Goal: Communication & Community: Answer question/provide support

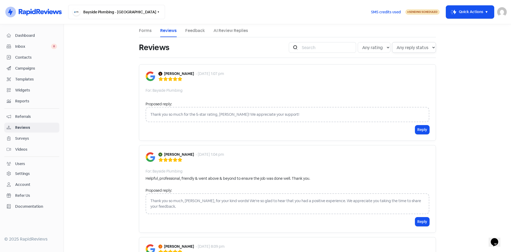
click at [403, 48] on select "Any reply status Has reply No reply" at bounding box center [414, 47] width 44 height 11
select select "false"
click at [392, 42] on select "Any reply status Has reply No reply" at bounding box center [414, 47] width 44 height 11
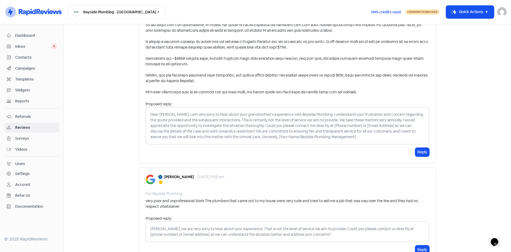
scroll to position [1199, 0]
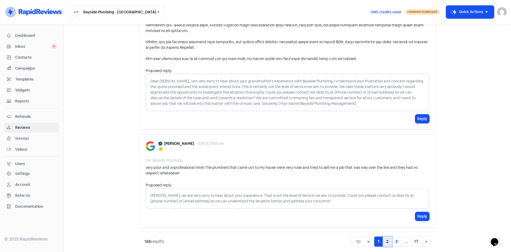
click at [387, 236] on link "2" at bounding box center [387, 241] width 9 height 10
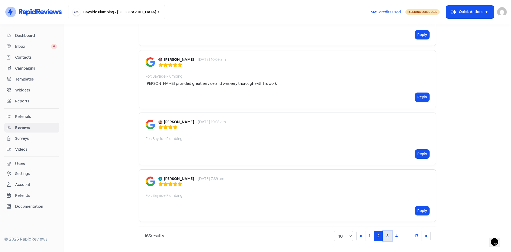
click at [386, 237] on link "3" at bounding box center [387, 236] width 9 height 10
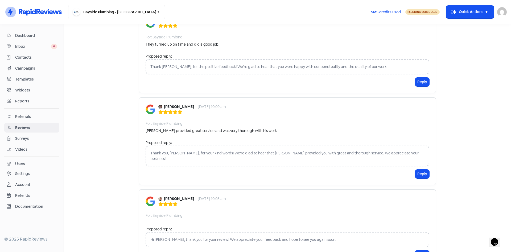
scroll to position [713, 0]
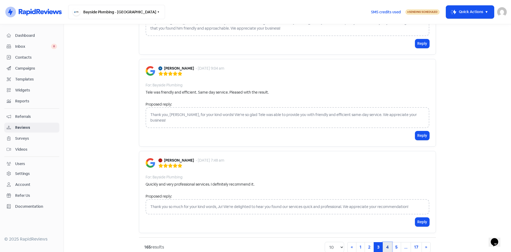
click at [386, 242] on link "4" at bounding box center [387, 247] width 9 height 10
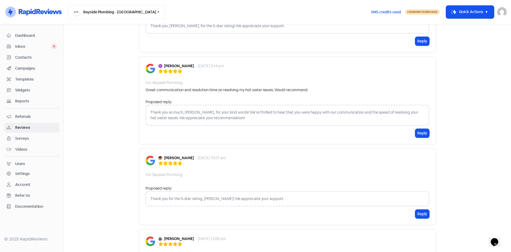
scroll to position [713, 0]
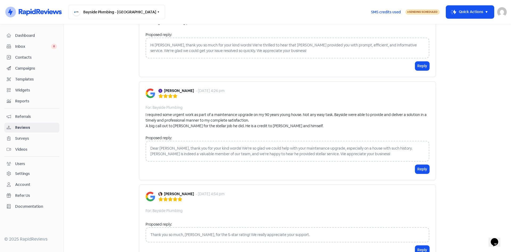
click at [387, 235] on div "Thank you so much, [PERSON_NAME], for the 5-star rating! We really appreciate y…" at bounding box center [288, 234] width 284 height 15
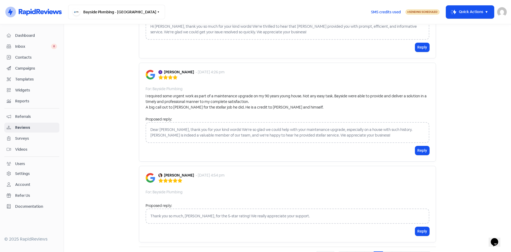
scroll to position [746, 0]
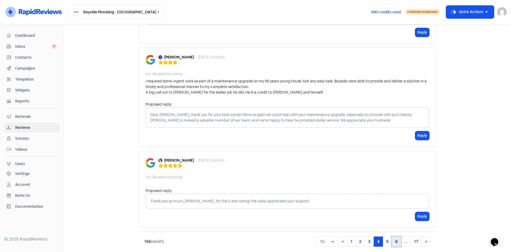
click at [399, 236] on link "6" at bounding box center [396, 241] width 9 height 10
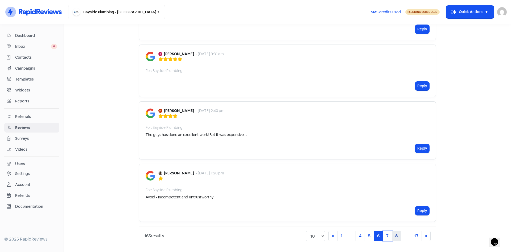
scroll to position [462, 0]
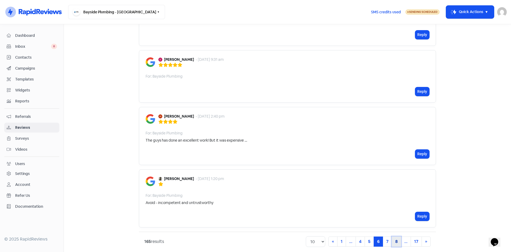
click at [398, 236] on link "8" at bounding box center [396, 241] width 9 height 10
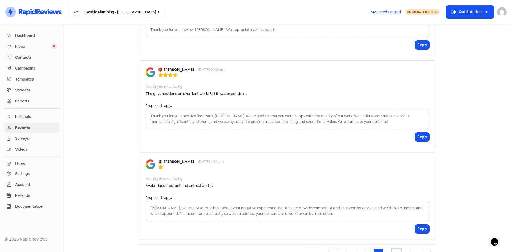
scroll to position [735, 0]
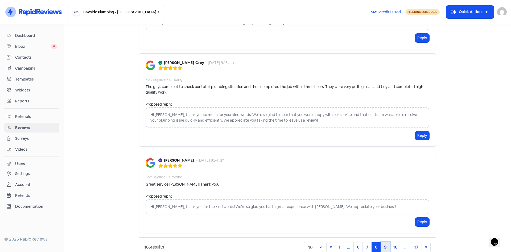
click at [383, 242] on link "9" at bounding box center [385, 247] width 9 height 10
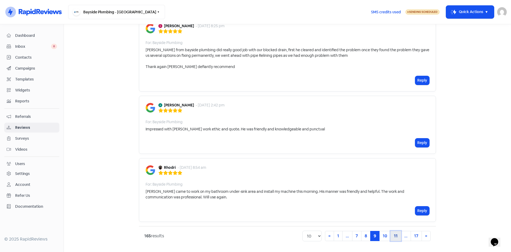
click at [393, 235] on link "11" at bounding box center [396, 236] width 11 height 10
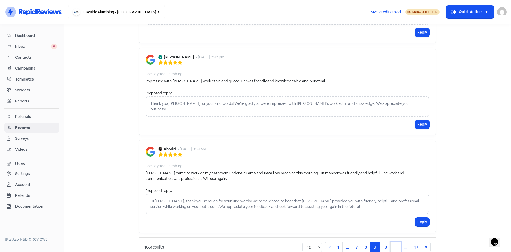
scroll to position [769, 0]
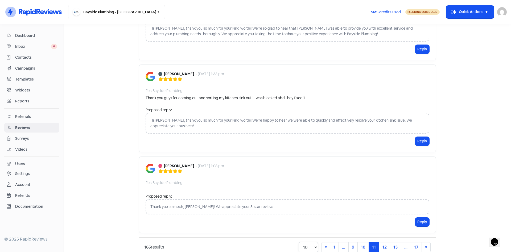
click at [310, 242] on select "10 20 30 50 100" at bounding box center [308, 247] width 19 height 11
click at [299, 242] on select "10 20 30 50 100" at bounding box center [308, 247] width 19 height 11
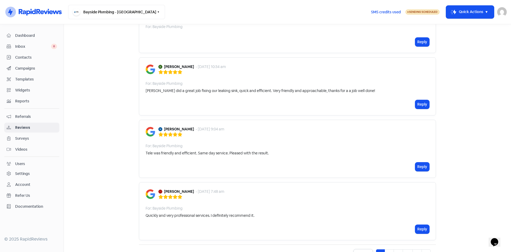
scroll to position [2122, 0]
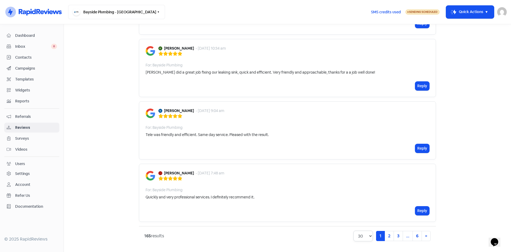
click at [364, 238] on select "10 20 30 50 100" at bounding box center [363, 235] width 19 height 11
select select "100"
click at [354, 230] on select "10 20 30 50 100" at bounding box center [363, 235] width 19 height 11
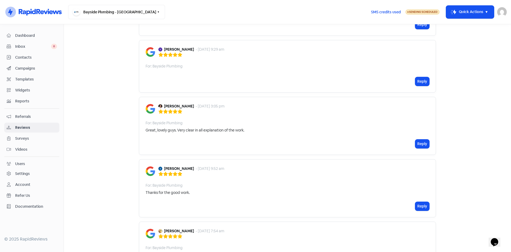
scroll to position [6648, 0]
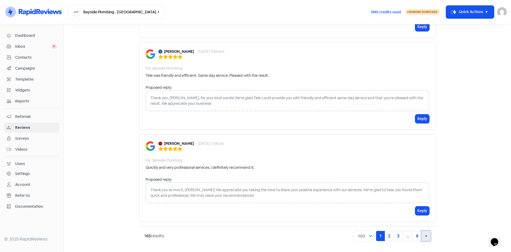
scroll to position [2970, 0]
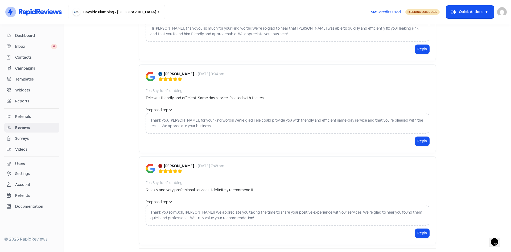
drag, startPoint x: 383, startPoint y: 237, endPoint x: 388, endPoint y: 237, distance: 5.1
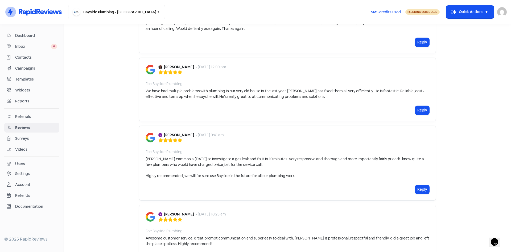
scroll to position [4108, 0]
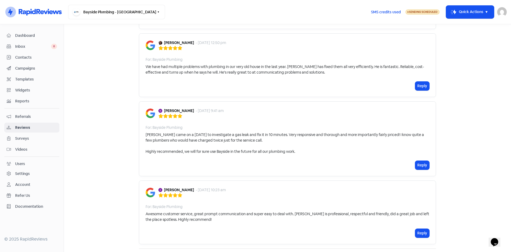
drag, startPoint x: 509, startPoint y: 190, endPoint x: 462, endPoint y: 242, distance: 70.5
click at [511, 251] on html "Icon For Thunder-circle Bayside Plumbing - [GEOGRAPHIC_DATA] Switch Business Al…" at bounding box center [255, 126] width 511 height 252
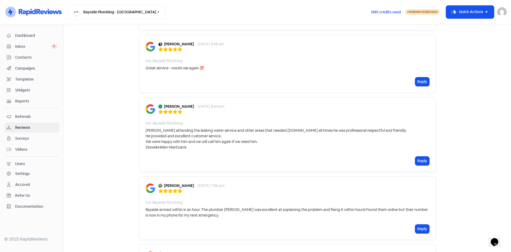
scroll to position [6648, 0]
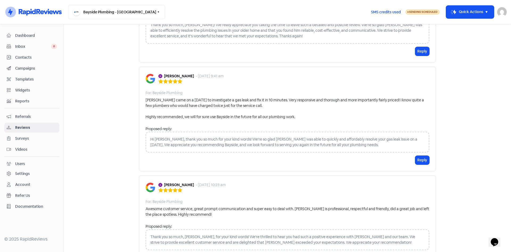
scroll to position [5991, 0]
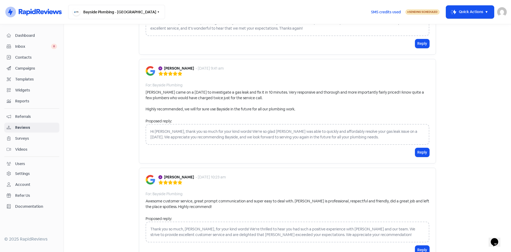
drag, startPoint x: 188, startPoint y: 136, endPoint x: 163, endPoint y: 140, distance: 24.5
click at [163, 174] on div "[PERSON_NAME] - [DATE] 10:23 am" at bounding box center [193, 177] width 68 height 6
copy b "[PERSON_NAME]"
click at [354, 221] on div "Thank you so much, [PERSON_NAME], for your kind words! We're thrilled to hear y…" at bounding box center [288, 231] width 284 height 21
click at [346, 221] on div "Thank you so much, [PERSON_NAME], for your kind words! We're thrilled to hear y…" at bounding box center [288, 231] width 284 height 21
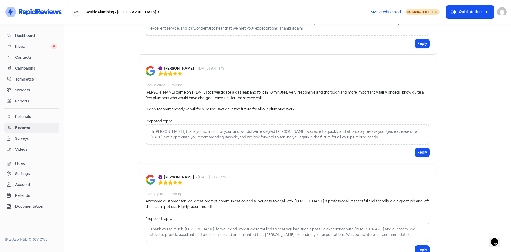
click at [335, 221] on div "Thank you so much, [PERSON_NAME], for your kind words! We're thrilled to hear y…" at bounding box center [288, 231] width 284 height 21
drag, startPoint x: 242, startPoint y: 198, endPoint x: 234, endPoint y: 188, distance: 12.2
click at [239, 221] on div "Thank you so much, [PERSON_NAME], for your kind words! We're thrilled to hear y…" at bounding box center [288, 231] width 284 height 21
click at [234, 221] on div "Thank you so much, [PERSON_NAME], for your kind words! We're thrilled to hear y…" at bounding box center [288, 231] width 284 height 21
click at [212, 221] on div "Thank you so much, [PERSON_NAME], for your kind words! We're thrilled to hear y…" at bounding box center [288, 231] width 284 height 21
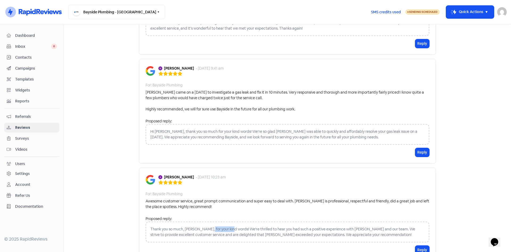
drag, startPoint x: 228, startPoint y: 191, endPoint x: 206, endPoint y: 190, distance: 21.8
click at [206, 221] on div "Thank you so much, [PERSON_NAME], for your kind words! We're thrilled to hear y…" at bounding box center [288, 231] width 284 height 21
click at [222, 221] on div "Thank you so much, [PERSON_NAME], for your kind words! We're thrilled to hear y…" at bounding box center [288, 231] width 284 height 21
click at [151, 221] on div "Thank you so much, [PERSON_NAME], for your kind words! We're thrilled to hear y…" at bounding box center [288, 231] width 284 height 21
click at [349, 221] on div "Thank you so much, [PERSON_NAME], for your kind words! We're thrilled to hear y…" at bounding box center [288, 231] width 284 height 21
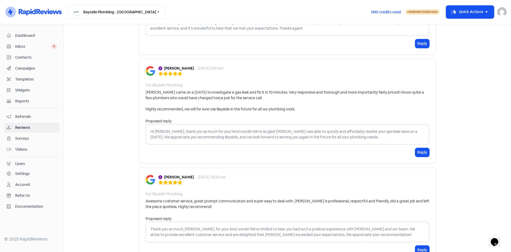
click at [354, 221] on div "Thank you so much, [PERSON_NAME], for your kind words! We're thrilled to hear y…" at bounding box center [288, 231] width 284 height 21
click at [342, 221] on div "Thank you so much, [PERSON_NAME], for your kind words! We're thrilled to hear y…" at bounding box center [288, 231] width 284 height 21
click at [416, 245] on button "Reply" at bounding box center [423, 249] width 14 height 9
click at [193, 250] on p at bounding box center [287, 253] width 275 height 6
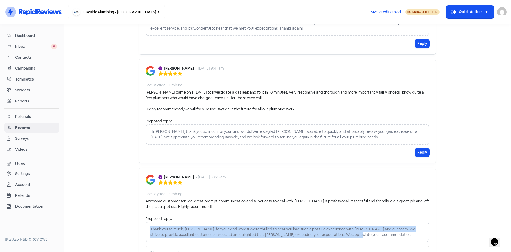
drag, startPoint x: 346, startPoint y: 197, endPoint x: 146, endPoint y: 191, distance: 199.9
click at [146, 221] on div "Thank you so much, [PERSON_NAME], for your kind words! We're thrilled to hear y…" at bounding box center [288, 231] width 284 height 21
copy div "Thank you so much, [PERSON_NAME], for your kind words! We're thrilled to hear y…"
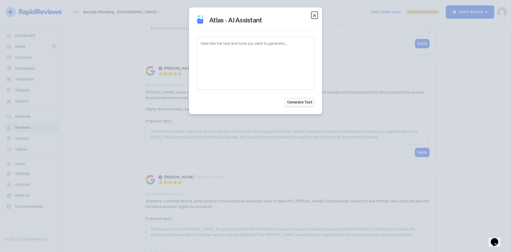
click at [315, 15] on icon "button" at bounding box center [315, 15] width 6 height 6
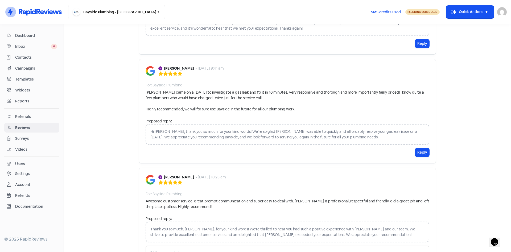
click at [156, 221] on div "Thank you so much, [PERSON_NAME], for your kind words! We're thrilled to hear y…" at bounding box center [288, 231] width 284 height 21
click at [155, 221] on div "Thank you so much, [PERSON_NAME], for your kind words! We're thrilled to hear y…" at bounding box center [288, 231] width 284 height 21
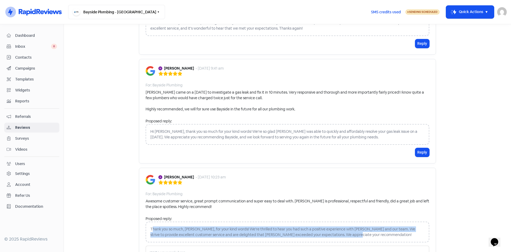
drag, startPoint x: 150, startPoint y: 189, endPoint x: 358, endPoint y: 201, distance: 207.9
click at [358, 221] on div "Thank you so much, [PERSON_NAME], for your kind words! We're thrilled to hear y…" at bounding box center [288, 231] width 284 height 21
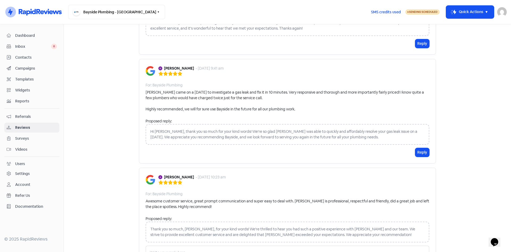
click at [146, 221] on div "Thank you so much, [PERSON_NAME], for your kind words! We're thrilled to hear y…" at bounding box center [288, 231] width 284 height 21
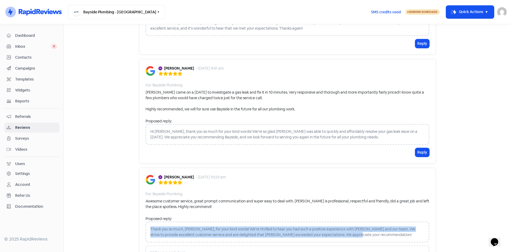
drag, startPoint x: 149, startPoint y: 189, endPoint x: 349, endPoint y: 203, distance: 200.8
click at [349, 221] on div "Thank you so much, [PERSON_NAME], for your kind words! We're thrilled to hear y…" at bounding box center [288, 231] width 284 height 21
copy div "Thank you so much, [PERSON_NAME], for your kind words! We're thrilled to hear y…"
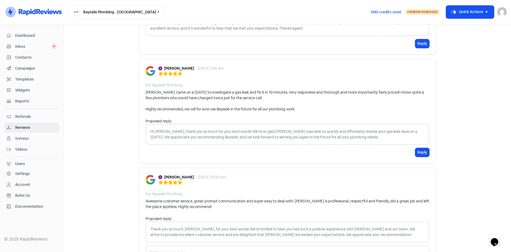
click at [156, 250] on p at bounding box center [287, 253] width 275 height 6
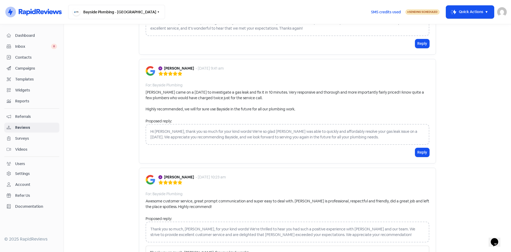
drag, startPoint x: 370, startPoint y: 219, endPoint x: 349, endPoint y: 219, distance: 21.6
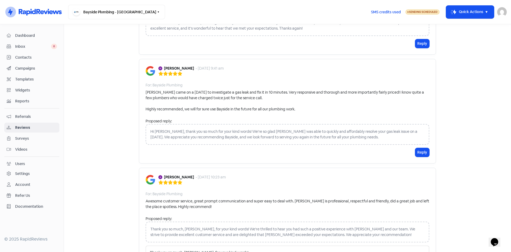
drag, startPoint x: 213, startPoint y: 224, endPoint x: 235, endPoint y: 225, distance: 22.7
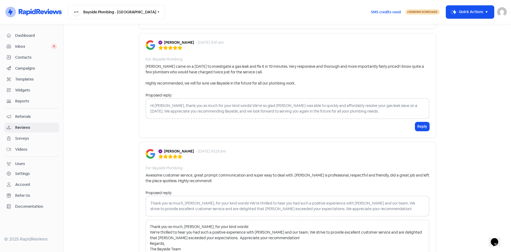
scroll to position [6047, 0]
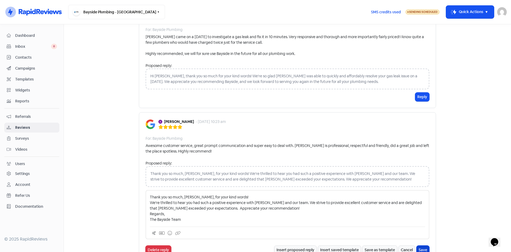
click at [421, 245] on button "Save" at bounding box center [423, 249] width 13 height 9
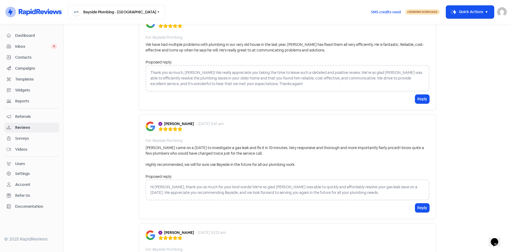
scroll to position [5934, 0]
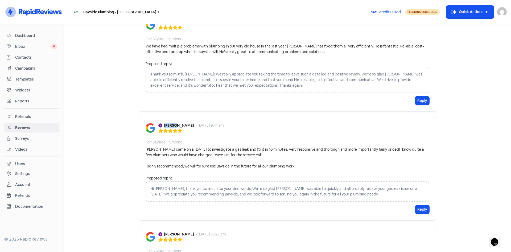
drag, startPoint x: 173, startPoint y: 85, endPoint x: 161, endPoint y: 85, distance: 11.5
click at [161, 123] on div "[PERSON_NAME] - [DATE] 9:41 am" at bounding box center [192, 126] width 66 height 6
copy b "[PERSON_NAME]"
click at [196, 147] on div "[PERSON_NAME] came on a [DATE] to investigate a gas leak and fix it in 10 minut…" at bounding box center [288, 158] width 284 height 22
click at [335, 181] on div "Hi [PERSON_NAME], thank you so much for your kind words! We're so glad [PERSON_…" at bounding box center [288, 191] width 284 height 21
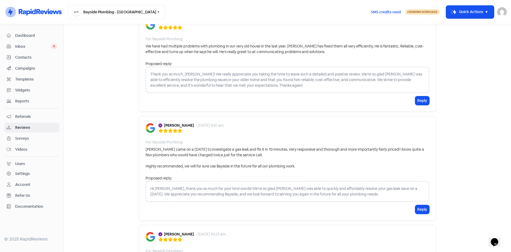
click at [331, 181] on div "Hi [PERSON_NAME], thank you so much for your kind words! We're so glad [PERSON_…" at bounding box center [288, 191] width 284 height 21
click at [329, 181] on div "Hi [PERSON_NAME], thank you so much for your kind words! We're so glad [PERSON_…" at bounding box center [288, 191] width 284 height 21
click at [427, 205] on button "Reply" at bounding box center [423, 209] width 14 height 9
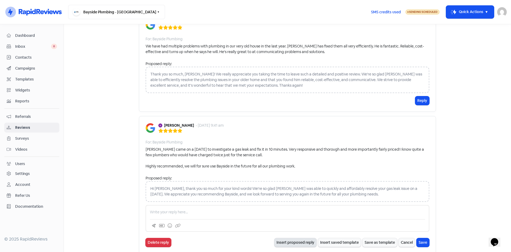
click at [301, 238] on button "Insert proposed reply" at bounding box center [296, 242] width 42 height 9
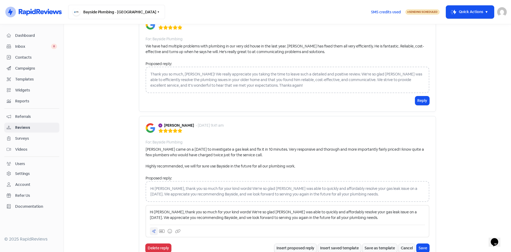
click at [155, 227] on div at bounding box center [154, 231] width 8 height 8
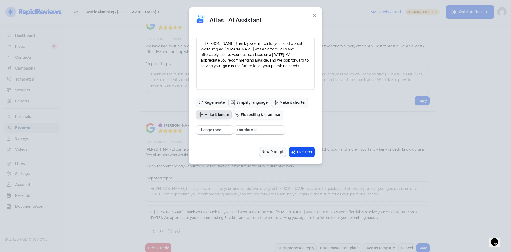
click at [220, 115] on span "Make it longer" at bounding box center [217, 115] width 25 height 6
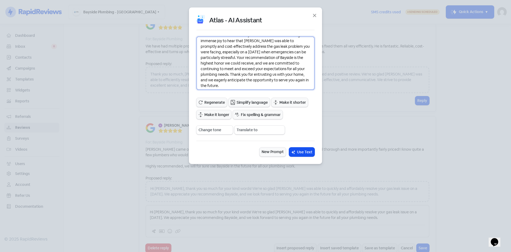
scroll to position [20, 0]
click at [215, 85] on textarea "Hello [PERSON_NAME], I just wanted to express my sincere gratitude for taking t…" at bounding box center [256, 62] width 118 height 53
click at [266, 77] on textarea "Hello [PERSON_NAME], I just wanted to express my sincere gratitude for taking t…" at bounding box center [256, 62] width 118 height 53
click at [275, 76] on textarea "Hello [PERSON_NAME], I just wanted to express my sincere gratitude for taking t…" at bounding box center [256, 62] width 118 height 53
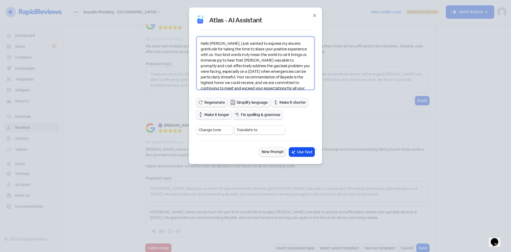
click at [281, 76] on textarea "Hello [PERSON_NAME], I just wanted to express my sincere gratitude for taking t…" at bounding box center [256, 62] width 118 height 53
click at [233, 81] on textarea "Hello [PERSON_NAME], I just wanted to express my sincere gratitude for taking t…" at bounding box center [256, 62] width 118 height 53
click at [250, 82] on textarea "Hello [PERSON_NAME], I just wanted to express my sincere gratitude for taking t…" at bounding box center [256, 62] width 118 height 53
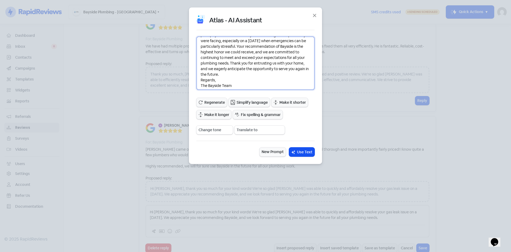
scroll to position [31, 0]
type textarea "Hello [PERSON_NAME], I just wanted to express my sincere gratitude for taking t…"
click at [217, 129] on select "Change tone Casual Confident Formal Friendly Inspirational Motivational Nostalg…" at bounding box center [215, 129] width 36 height 9
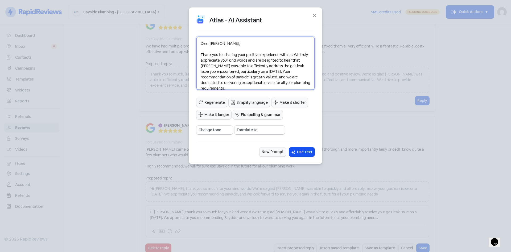
click at [201, 55] on textarea "Dear [PERSON_NAME], Thank you for sharing your positive experience with us. We …" at bounding box center [256, 62] width 118 height 53
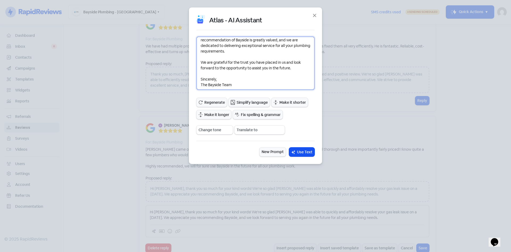
click at [201, 78] on textarea "Dear [PERSON_NAME], Thank you for sharing your positive experience with us. We …" at bounding box center [256, 62] width 118 height 53
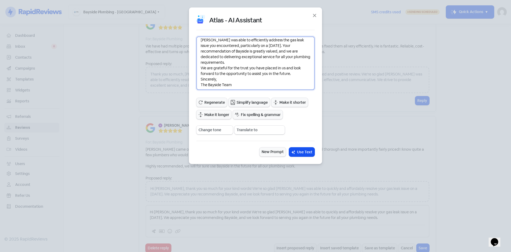
scroll to position [20, 0]
type textarea "Dear [PERSON_NAME], Thank you for sharing your positive experience with us. We …"
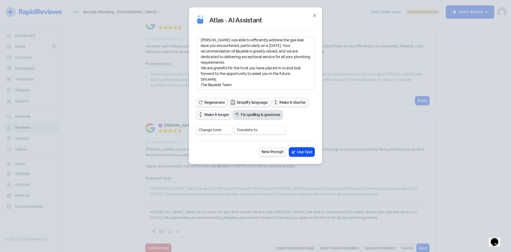
click at [267, 116] on span "Fix spelling & grammar" at bounding box center [261, 115] width 40 height 6
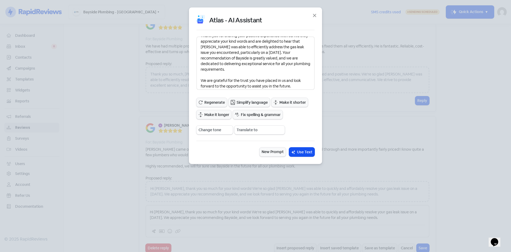
scroll to position [37, 0]
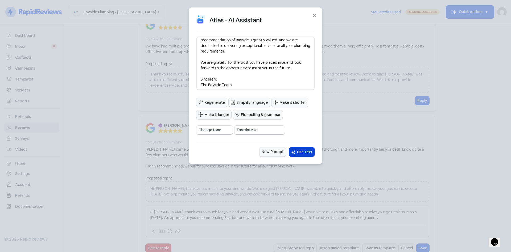
click at [303, 151] on span "Use Text" at bounding box center [304, 152] width 15 height 6
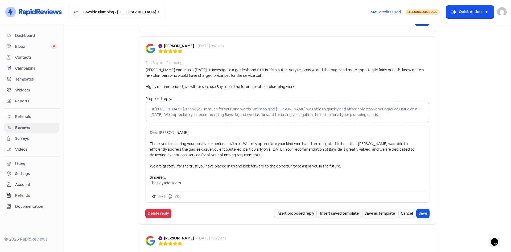
scroll to position [6014, 0]
click at [421, 208] on button "Save" at bounding box center [423, 212] width 13 height 9
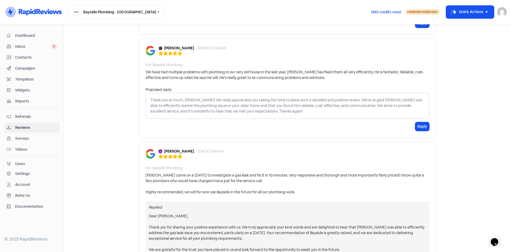
scroll to position [5854, 0]
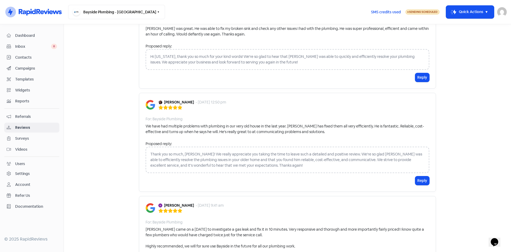
click at [409, 176] on div "Reply" at bounding box center [288, 180] width 284 height 9
click at [413, 176] on div "Reply" at bounding box center [288, 180] width 284 height 9
click at [421, 176] on button "Reply" at bounding box center [423, 180] width 14 height 9
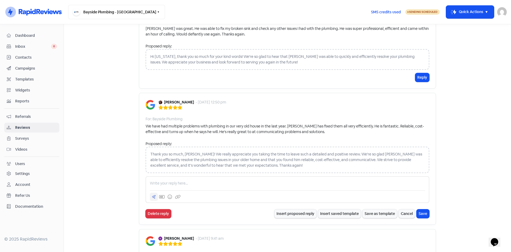
click at [152, 195] on icon at bounding box center [153, 196] width 3 height 3
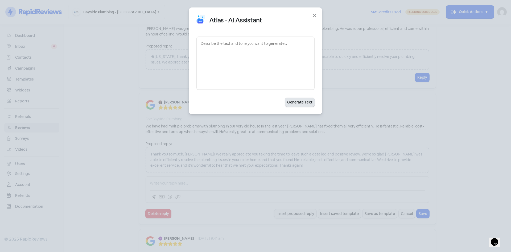
click at [293, 103] on button "Generate Text" at bounding box center [300, 102] width 30 height 9
click at [321, 12] on div "Atlas - AI Assistant Generate Text" at bounding box center [255, 60] width 133 height 107
click at [315, 15] on icon "button" at bounding box center [315, 15] width 6 height 6
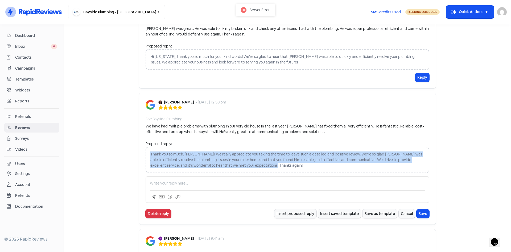
drag, startPoint x: 259, startPoint y: 126, endPoint x: 148, endPoint y: 116, distance: 111.5
click at [148, 147] on div "Thank you so much, [PERSON_NAME]! We really appreciate you taking the time to l…" at bounding box center [288, 160] width 284 height 26
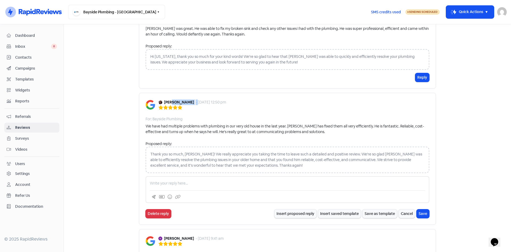
drag, startPoint x: 164, startPoint y: 115, endPoint x: 172, endPoint y: 62, distance: 54.1
click at [172, 99] on div "[PERSON_NAME] - [DATE] 12:50 pm" at bounding box center [193, 102] width 68 height 6
click at [192, 93] on div "[PERSON_NAME] - [DATE] 12:50 pm For: Bayside Plumbing We have had multiple prob…" at bounding box center [287, 159] width 297 height 132
drag, startPoint x: 186, startPoint y: 63, endPoint x: 162, endPoint y: 64, distance: 24.8
click at [162, 99] on div "[PERSON_NAME] - [DATE] 12:50 pm" at bounding box center [193, 102] width 68 height 6
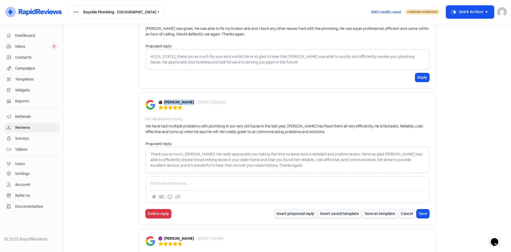
copy b "[PERSON_NAME]"
click at [150, 193] on div at bounding box center [154, 197] width 8 height 8
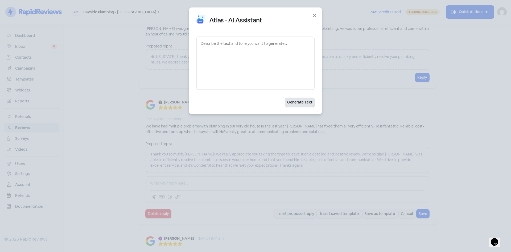
click at [292, 101] on button "Generate Text" at bounding box center [300, 102] width 30 height 9
click at [313, 14] on icon "button" at bounding box center [315, 15] width 6 height 6
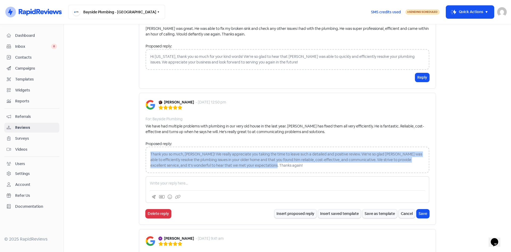
drag, startPoint x: 259, startPoint y: 125, endPoint x: 144, endPoint y: 112, distance: 115.4
click at [146, 147] on div "Thank you so much, [PERSON_NAME]! We really appreciate you taking the time to l…" at bounding box center [288, 160] width 284 height 26
copy div "Thank you so much, [PERSON_NAME]! We really appreciate you taking the time to l…"
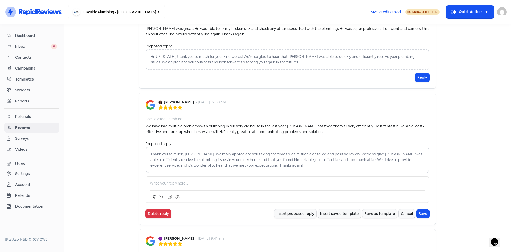
click at [182, 180] on p at bounding box center [287, 183] width 275 height 6
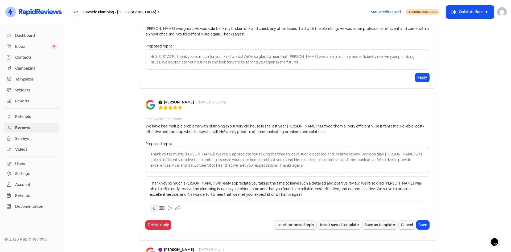
click at [152, 206] on icon at bounding box center [154, 208] width 4 height 4
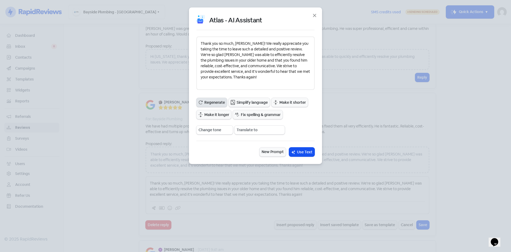
click at [216, 104] on span "Regenerate" at bounding box center [215, 103] width 21 height 6
click at [213, 130] on select "Change tone Casual Confident Formal Friendly Inspirational Motivational Nostalg…" at bounding box center [215, 129] width 36 height 9
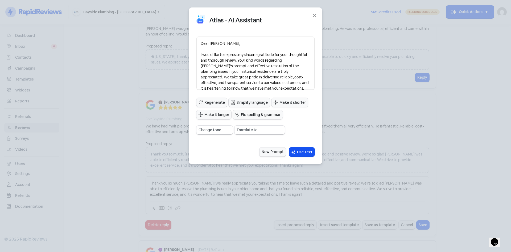
drag, startPoint x: 288, startPoint y: 102, endPoint x: 275, endPoint y: 103, distance: 12.3
click at [286, 103] on span "Make it shorter" at bounding box center [293, 103] width 26 height 6
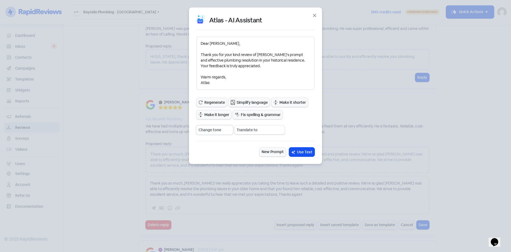
click at [219, 131] on select "Change tone Casual Confident Formal Friendly Inspirational Motivational Nostalg…" at bounding box center [215, 129] width 36 height 9
click at [277, 103] on icon at bounding box center [276, 102] width 4 height 5
click at [211, 116] on span "Make it longer" at bounding box center [217, 115] width 25 height 6
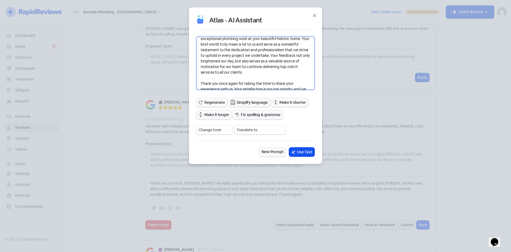
scroll to position [25, 0]
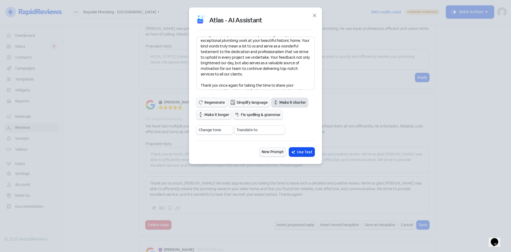
click at [280, 103] on span "Make it shorter" at bounding box center [293, 103] width 26 height 6
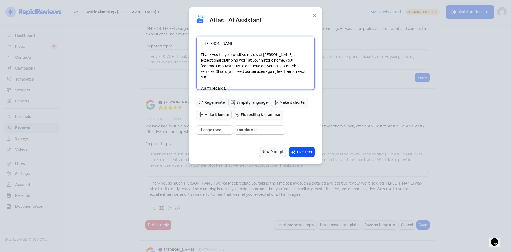
click at [299, 71] on textarea "Hi [PERSON_NAME], Thank you for your positive review of [PERSON_NAME]'s excepti…" at bounding box center [256, 62] width 118 height 53
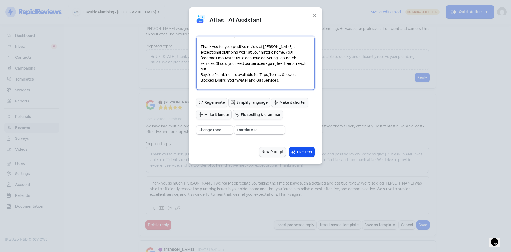
scroll to position [15, 0]
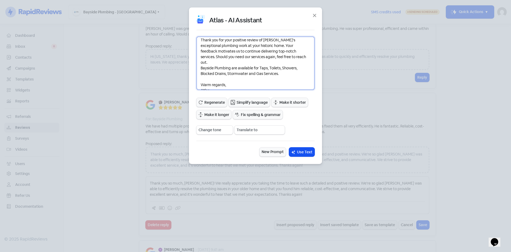
click at [201, 78] on textarea "Hi [PERSON_NAME], Thank you for your positive review of [PERSON_NAME]'s excepti…" at bounding box center [256, 62] width 118 height 53
drag, startPoint x: 214, startPoint y: 84, endPoint x: 196, endPoint y: 80, distance: 18.7
click at [196, 80] on div "Atlas - AI Assistant Hi [PERSON_NAME], Thank you for your positive review of [P…" at bounding box center [255, 85] width 133 height 156
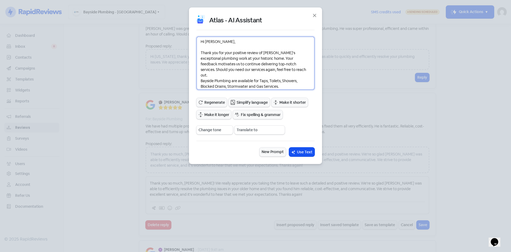
scroll to position [0, 0]
click at [202, 53] on textarea "Hi [PERSON_NAME], Thank you for your positive review of [PERSON_NAME]'s excepti…" at bounding box center [256, 62] width 118 height 53
drag, startPoint x: 261, startPoint y: 53, endPoint x: 258, endPoint y: 55, distance: 4.1
click at [260, 54] on textarea "Hi [PERSON_NAME], Thank you for your positive review of [PERSON_NAME]'s excepti…" at bounding box center [256, 62] width 118 height 53
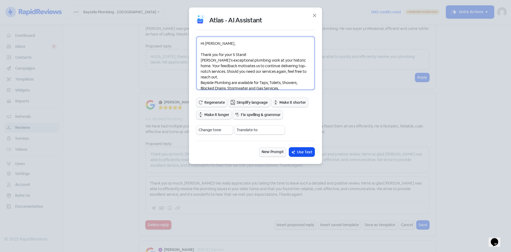
drag, startPoint x: 201, startPoint y: 60, endPoint x: 203, endPoint y: 62, distance: 3.4
click at [201, 60] on textarea "Hi [PERSON_NAME], Thank you for your 5 Stars!! [PERSON_NAME]'s exceptional plum…" at bounding box center [256, 62] width 118 height 53
click at [233, 60] on textarea "Hi [PERSON_NAME], Thank you for your 5 Stars!! Glad to hear [PERSON_NAME]'s exc…" at bounding box center [256, 62] width 118 height 53
click at [263, 60] on textarea "Hi [PERSON_NAME], Thank you for your 5 Stars!! Glad to hear [PERSON_NAME] gave …" at bounding box center [256, 62] width 118 height 53
click at [281, 61] on textarea "Hi [PERSON_NAME], Thank you for your 5 Stars!! Glad to hear [PERSON_NAME] gave …" at bounding box center [256, 62] width 118 height 53
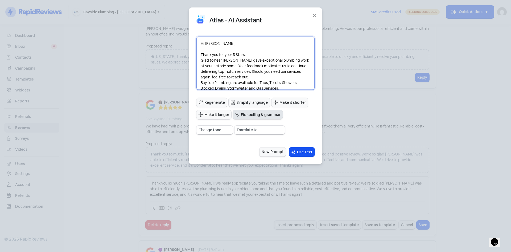
type textarea "Hi [PERSON_NAME], Thank you for your 5 Stars!! Glad to hear [PERSON_NAME] gave …"
click at [250, 114] on span "Fix spelling & grammar" at bounding box center [261, 115] width 40 height 6
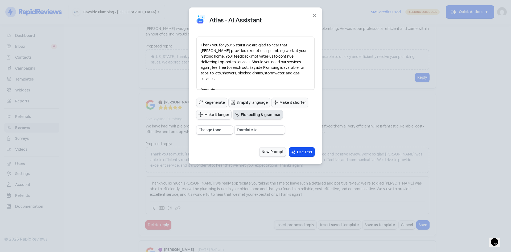
scroll to position [15, 0]
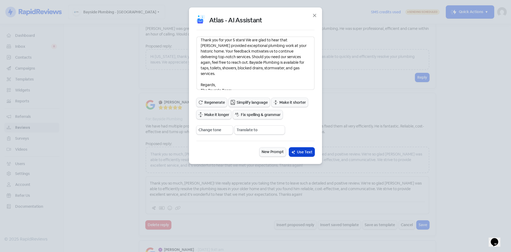
click at [302, 151] on span "Use Text" at bounding box center [304, 152] width 15 height 6
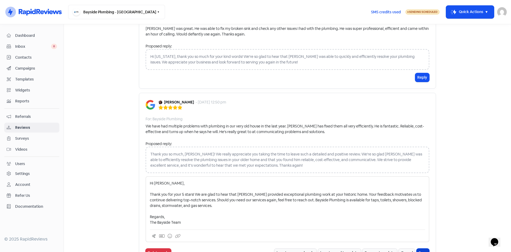
click at [423, 248] on button "Save" at bounding box center [423, 252] width 13 height 9
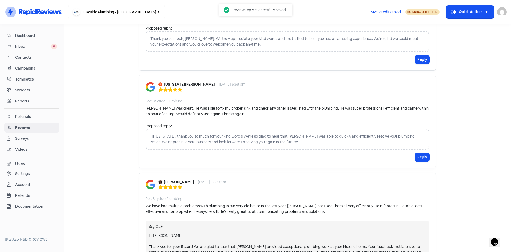
scroll to position [5774, 0]
drag, startPoint x: 191, startPoint y: 46, endPoint x: 163, endPoint y: 45, distance: 28.5
click at [163, 82] on div "[US_STATE][PERSON_NAME] - [DATE] 5:58 pm" at bounding box center [202, 85] width 87 height 6
copy b "[US_STATE][PERSON_NAME]"
drag, startPoint x: 225, startPoint y: 76, endPoint x: 160, endPoint y: 76, distance: 65.5
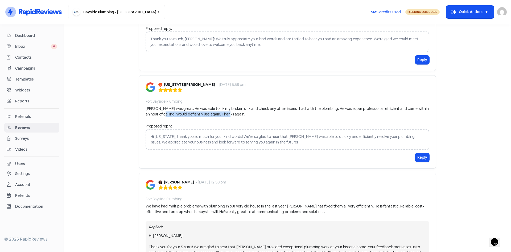
click at [160, 106] on div "[PERSON_NAME] was great. He was able to fix my broken sink and check any other …" at bounding box center [288, 111] width 284 height 11
click at [194, 81] on div "[US_STATE][PERSON_NAME] - [DATE] 5:58 pm For: Bayside Plumbing [PERSON_NAME] wa…" at bounding box center [287, 121] width 297 height 93
click at [262, 129] on div "Hi [US_STATE], thank you so much for your kind words! We're so glad to hear tha…" at bounding box center [288, 139] width 284 height 21
click at [417, 153] on button "Reply" at bounding box center [423, 157] width 14 height 9
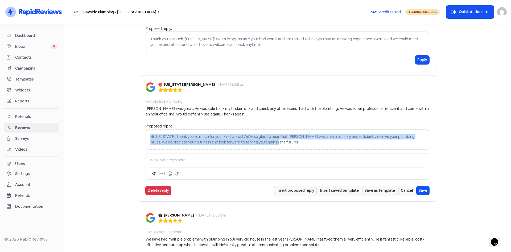
drag, startPoint x: 263, startPoint y: 101, endPoint x: 147, endPoint y: 95, distance: 116.3
click at [147, 129] on div "Hi [US_STATE], thank you so much for your kind words! We're so glad to hear tha…" at bounding box center [288, 139] width 284 height 21
copy div "Hi [US_STATE], thank you so much for your kind words! We're so glad to hear tha…"
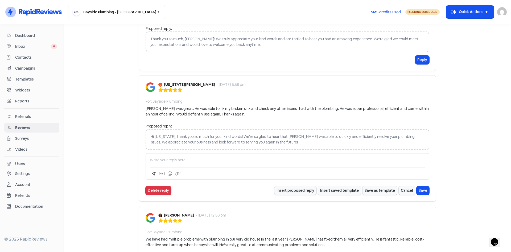
click at [173, 157] on p at bounding box center [287, 160] width 275 height 6
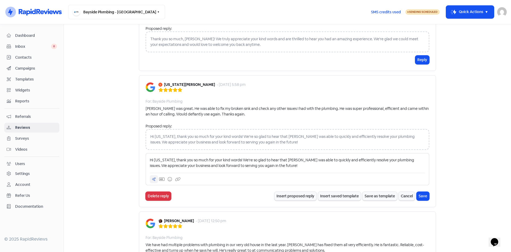
click at [152, 177] on icon at bounding box center [154, 179] width 4 height 4
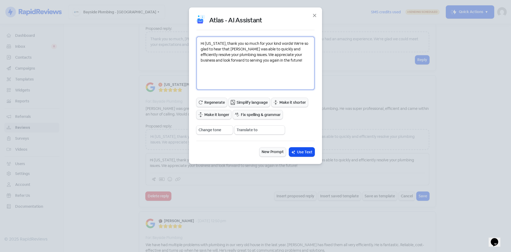
click at [236, 72] on textarea "Hi [US_STATE], thank you so much for your kind words! We're so glad to hear tha…" at bounding box center [256, 62] width 118 height 53
click at [283, 58] on textarea "Hi [US_STATE], thank you so much for your kind words! We're so glad to hear tha…" at bounding box center [256, 62] width 118 height 53
type textarea "Hi [US_STATE], thank you so much for your kind words! We're so glad to hear tha…"
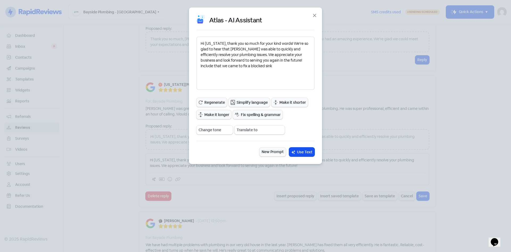
click at [213, 97] on div "Atlas - AI Assistant Hi [US_STATE], thank you so much for your kind words! We'r…" at bounding box center [256, 85] width 118 height 141
click at [213, 100] on span "Regenerate" at bounding box center [215, 103] width 21 height 6
click at [215, 114] on span "Make it longer" at bounding box center [217, 115] width 25 height 6
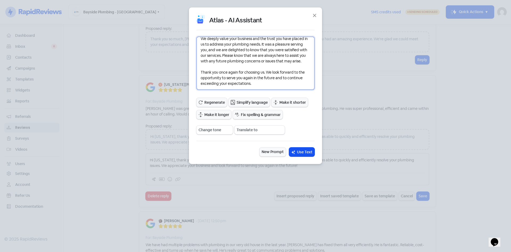
scroll to position [87, 0]
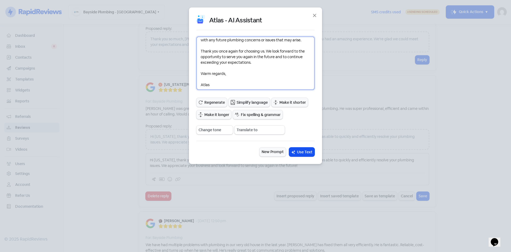
drag, startPoint x: 256, startPoint y: 62, endPoint x: 204, endPoint y: 52, distance: 52.8
click at [204, 52] on textarea "Dear [US_STATE], I hope this message finds you well. I wanted to take a moment …" at bounding box center [256, 62] width 118 height 53
type textarea "Dear [US_STATE], I hope this message finds you well. I wanted to take a moment …"
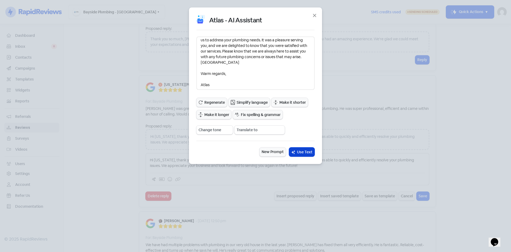
click at [303, 151] on span "Use Text" at bounding box center [304, 152] width 15 height 6
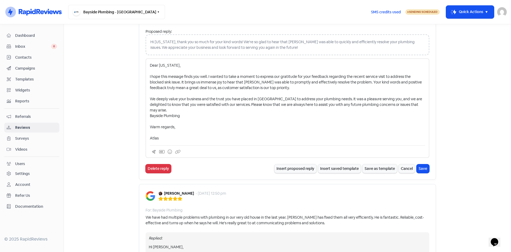
scroll to position [5908, 0]
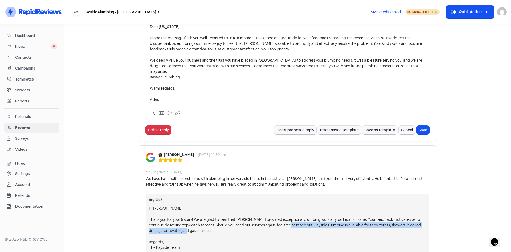
drag, startPoint x: 298, startPoint y: 179, endPoint x: 367, endPoint y: 187, distance: 69.2
click at [367, 205] on div "Hi [PERSON_NAME], Thank you for your 5 stars! We are glad to hear that [PERSON_…" at bounding box center [288, 227] width 278 height 45
copy div "Bayside Plumbing is available for taps, toilets, showers, blocked drains, storm…"
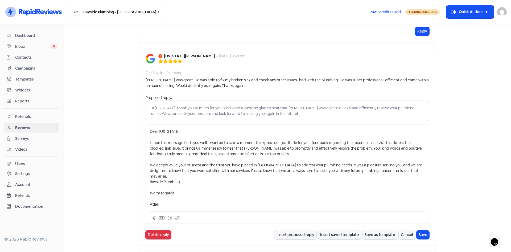
scroll to position [5801, 0]
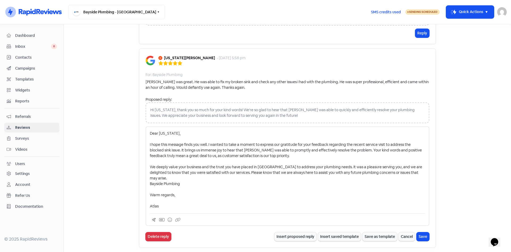
click at [185, 137] on p "Dear [US_STATE], I hope this message finds you well. I wanted to take a moment …" at bounding box center [287, 170] width 275 height 78
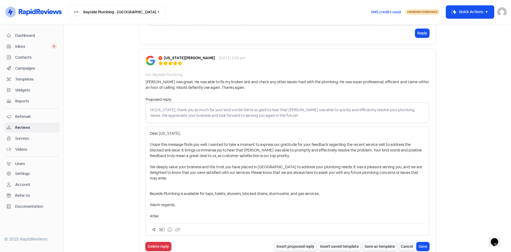
click at [273, 131] on p "Dear [US_STATE], I hope this message finds you well. I wanted to take a moment …" at bounding box center [287, 159] width 275 height 56
drag, startPoint x: 158, startPoint y: 172, endPoint x: 135, endPoint y: 170, distance: 22.7
click at [142, 172] on div "[US_STATE][PERSON_NAME] - [DATE] 5:58 pm For: Bayside Plumbing [PERSON_NAME] wa…" at bounding box center [287, 152] width 297 height 209
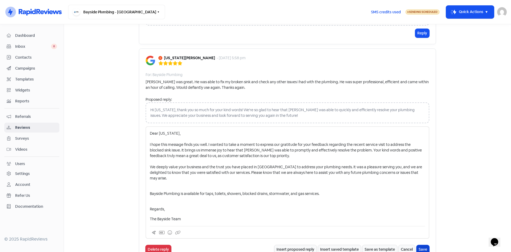
click at [419, 245] on button "Save" at bounding box center [423, 249] width 13 height 9
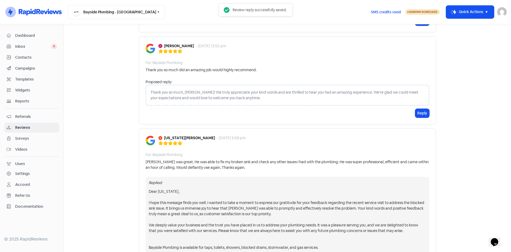
scroll to position [5641, 0]
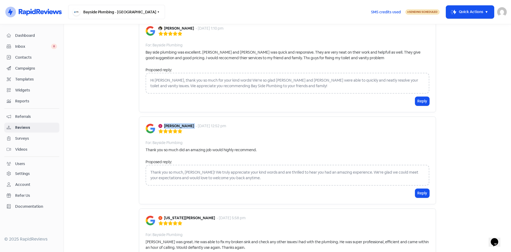
drag, startPoint x: 194, startPoint y: 86, endPoint x: 163, endPoint y: 86, distance: 31.7
click at [163, 123] on div "[PERSON_NAME]-KHADI - [DATE] 12:52 pm" at bounding box center [193, 126] width 68 height 6
copy b "[PERSON_NAME]"
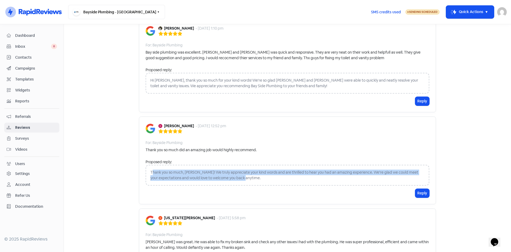
drag, startPoint x: 222, startPoint y: 138, endPoint x: 238, endPoint y: 135, distance: 16.6
click at [149, 165] on div "Thank you so much, [PERSON_NAME]! We truly appreciate your kind words and are t…" at bounding box center [288, 175] width 284 height 21
click at [426, 189] on button "Reply" at bounding box center [423, 193] width 14 height 9
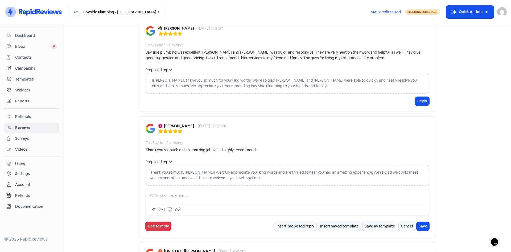
click at [239, 193] on p at bounding box center [287, 196] width 275 height 6
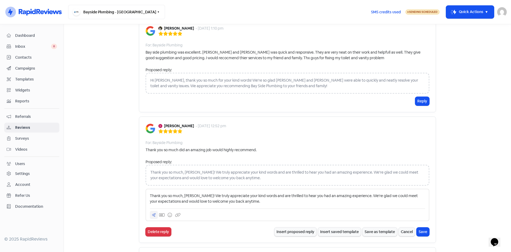
click at [152, 213] on icon at bounding box center [153, 214] width 3 height 3
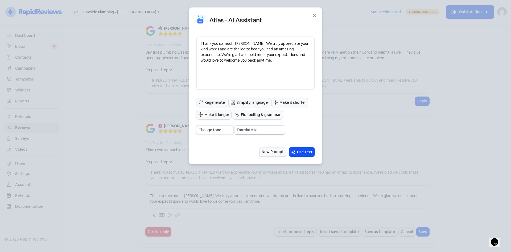
click at [222, 129] on select "Change tone Casual Confident Formal Friendly Inspirational Motivational Nostalg…" at bounding box center [215, 129] width 36 height 9
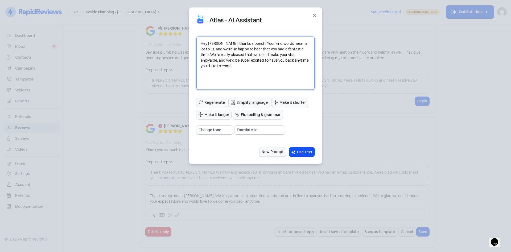
click at [246, 43] on textarea "Hey [PERSON_NAME], thanks a bunch! Your kind words mean a lot to us, and we're …" at bounding box center [256, 62] width 118 height 53
click at [217, 131] on select "Change tone Casual Confident Formal Friendly Inspirational Motivational Nostalg…" at bounding box center [215, 129] width 36 height 9
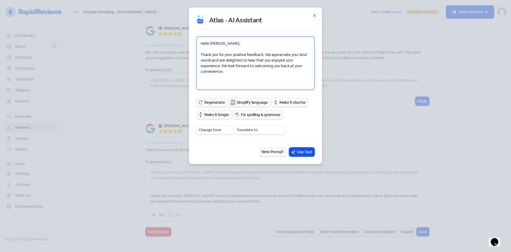
click at [225, 72] on textarea "Hello [PERSON_NAME], Thank you for your positive feedback. We appreciate your k…" at bounding box center [256, 62] width 118 height 53
type textarea "Hello [PERSON_NAME], Thank you for your positive feedback. We appreciate your k…"
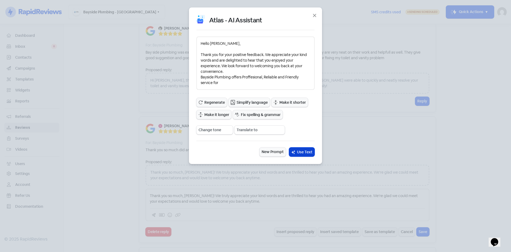
click at [301, 154] on span "Use Text" at bounding box center [304, 152] width 15 height 6
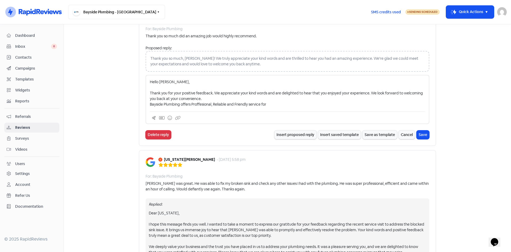
scroll to position [5801, 0]
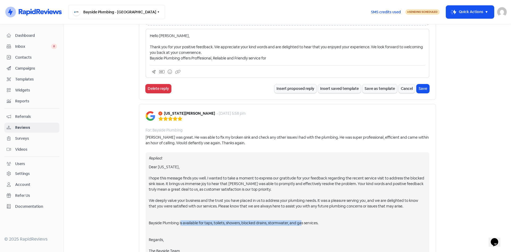
drag, startPoint x: 196, startPoint y: 182, endPoint x: 295, endPoint y: 188, distance: 98.7
click at [295, 188] on div "Dear [US_STATE], I hope this message finds you well. I wanted to take a moment …" at bounding box center [288, 209] width 278 height 90
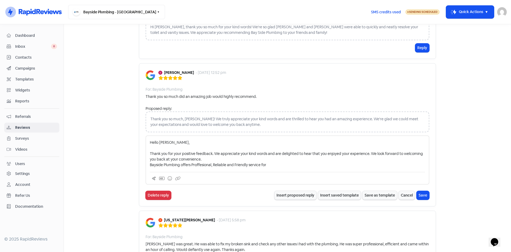
click at [268, 140] on p "Hello [PERSON_NAME], Thank you for your positive feedback. We appreciate your k…" at bounding box center [287, 154] width 275 height 28
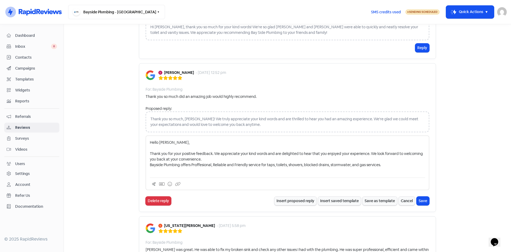
click at [200, 140] on p "Hello [PERSON_NAME], Thank you for your positive feedback. We appreciate your k…" at bounding box center [287, 157] width 275 height 34
click at [209, 140] on p "Hello [PERSON_NAME], Thank you for your positive feedback. We appreciate your k…" at bounding box center [287, 157] width 275 height 34
click at [152, 182] on icon at bounding box center [154, 184] width 4 height 4
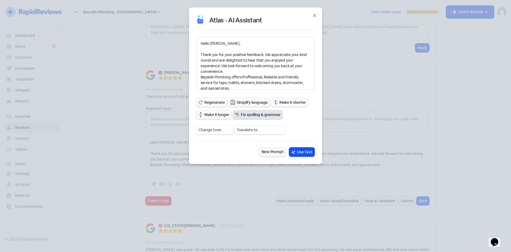
click at [245, 116] on span "Fix spelling & grammar" at bounding box center [261, 115] width 40 height 6
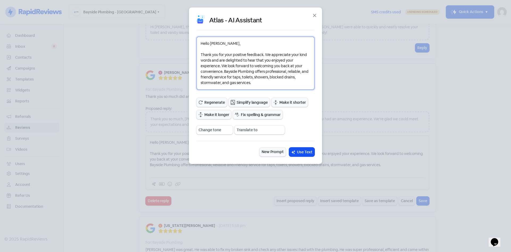
click at [258, 84] on textarea "Hello [PERSON_NAME], Thank you for your positive feedback. We appreciate your k…" at bounding box center [256, 62] width 118 height 53
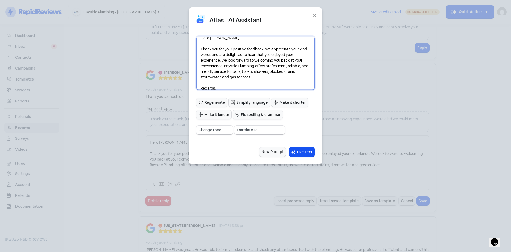
scroll to position [0, 0]
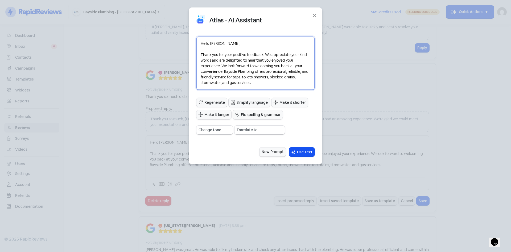
click at [265, 53] on textarea "Hello [PERSON_NAME], Thank you for your positive feedback. We appreciate your k…" at bounding box center [256, 62] width 118 height 53
click at [277, 63] on textarea "Hello [PERSON_NAME], Thank you for your positive feedback and 5 Stars!! We appr…" at bounding box center [256, 62] width 118 height 53
click at [242, 70] on textarea "Hello [PERSON_NAME], Thank you for your positive feedback and 5 Stars!! We appr…" at bounding box center [256, 62] width 118 height 53
click at [257, 69] on textarea "Hello [PERSON_NAME], Thank you for your positive feedback and 5 Stars!! We appr…" at bounding box center [256, 62] width 118 height 53
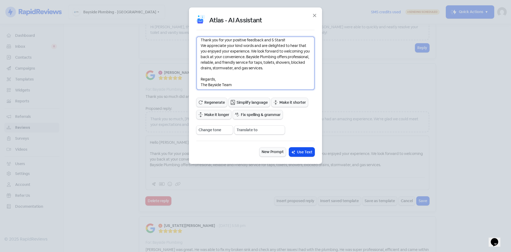
click at [253, 57] on textarea "Hello [PERSON_NAME], Thank you for your positive feedback and 5 Stars!! We appr…" at bounding box center [256, 62] width 118 height 53
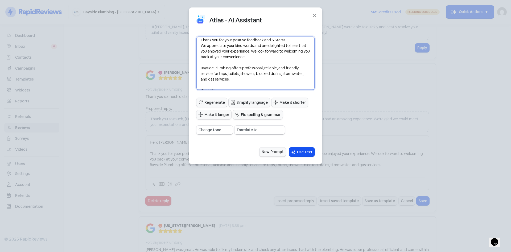
scroll to position [26, 0]
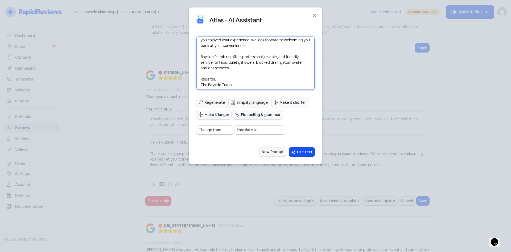
click at [265, 57] on textarea "Hello [PERSON_NAME], Thank you for your positive feedback and 5 Stars!! We appr…" at bounding box center [256, 62] width 118 height 53
click at [267, 55] on textarea "Hello [PERSON_NAME], Thank you for your positive feedback and 5 Stars!! We appr…" at bounding box center [256, 62] width 118 height 53
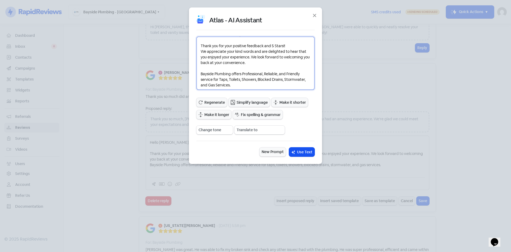
scroll to position [0, 0]
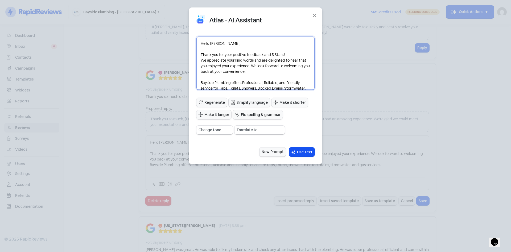
click at [201, 59] on textarea "Hello [PERSON_NAME], Thank you for your positive feedback and 5 Stars!! We appr…" at bounding box center [256, 62] width 118 height 53
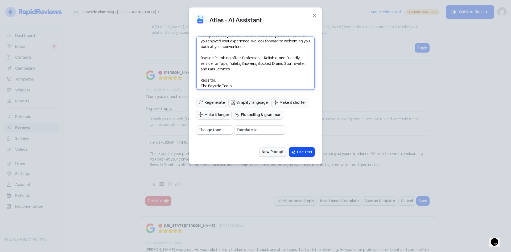
scroll to position [31, 0]
type textarea "Hello [PERSON_NAME], Thank you for your positive feedback and 5 Stars!! We appr…"
click at [304, 150] on span "Use Text" at bounding box center [304, 152] width 15 height 6
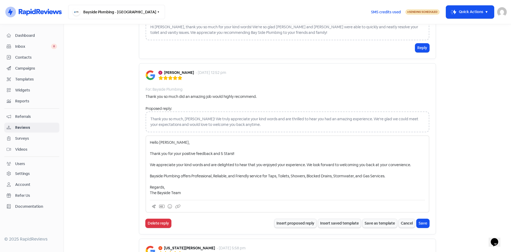
click at [150, 152] on p "Hello [PERSON_NAME], Thank you for your positive feedback and 5 Stars!! We appr…" at bounding box center [287, 168] width 275 height 56
click at [150, 153] on p "Hello [PERSON_NAME], Thank you for your positive feedback and 5 Stars!! We appr…" at bounding box center [287, 168] width 275 height 56
drag, startPoint x: 421, startPoint y: 183, endPoint x: 417, endPoint y: 182, distance: 4.7
click at [421, 219] on button "Save" at bounding box center [423, 223] width 13 height 9
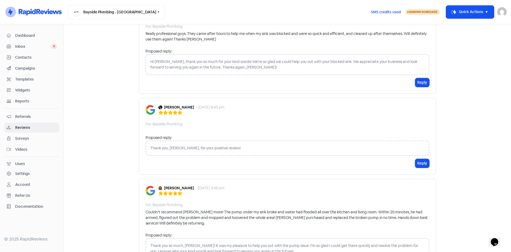
scroll to position [6373, 0]
